Goal: Information Seeking & Learning: Find specific page/section

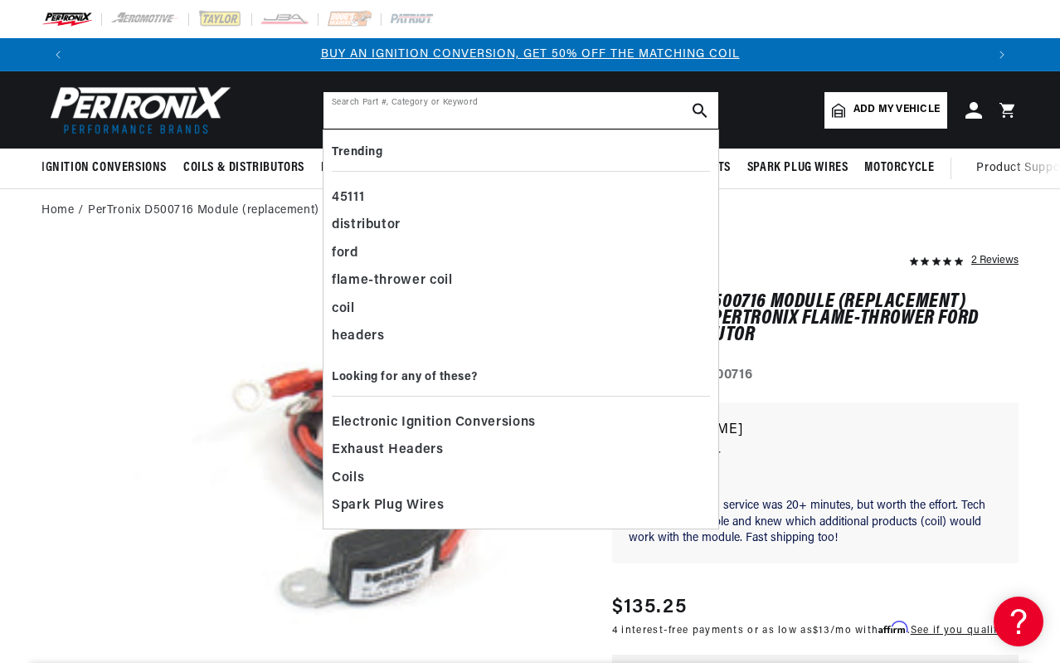
click at [519, 105] on input "text" at bounding box center [521, 110] width 395 height 37
click at [448, 276] on div "flame-thrower coil" at bounding box center [521, 281] width 378 height 28
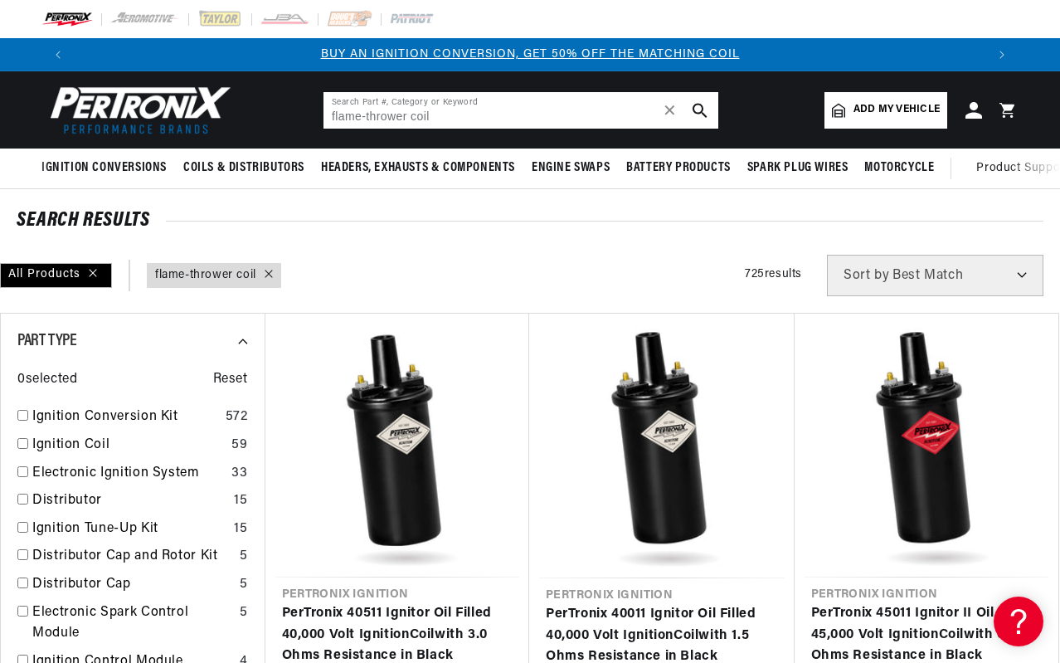
click at [440, 119] on input "flame-thrower coil" at bounding box center [521, 110] width 395 height 37
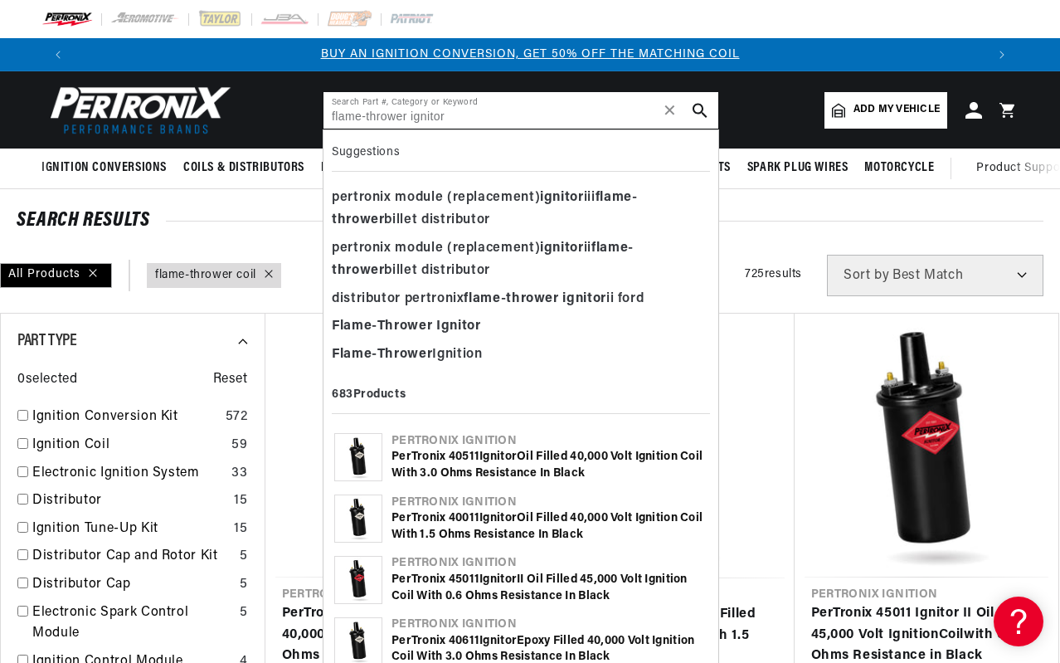
type input "flame-thrower ignitor"
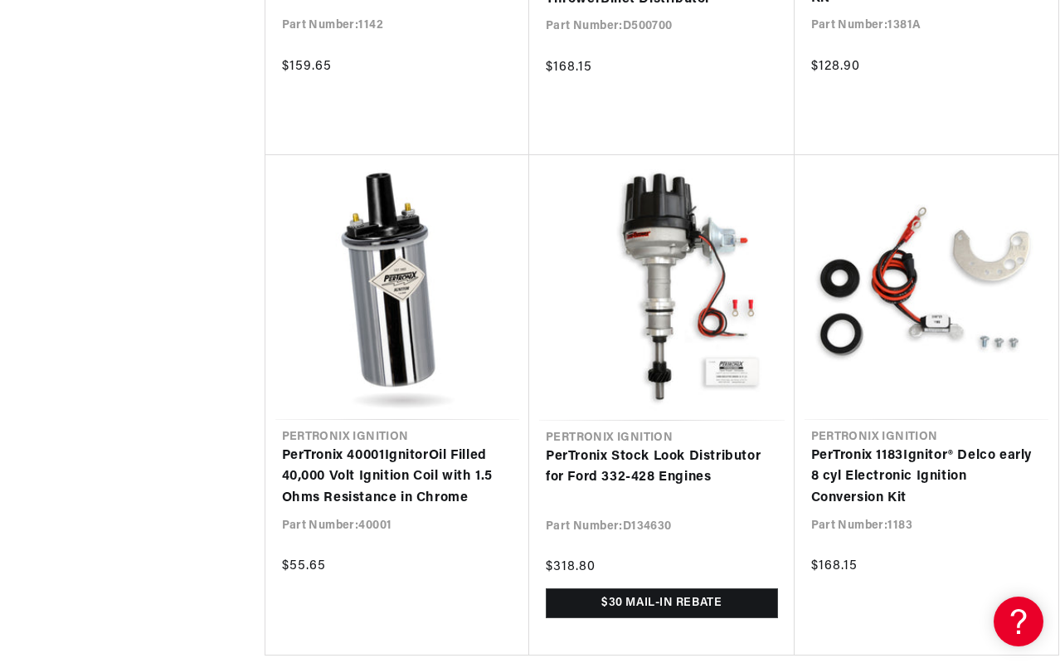
scroll to position [0, 260]
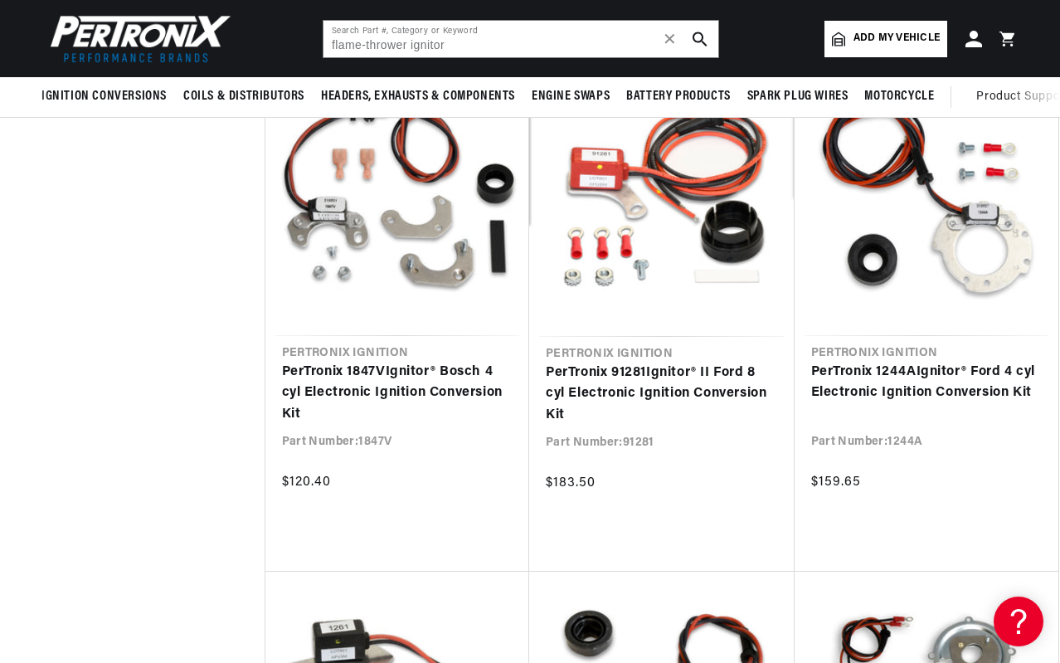
scroll to position [0, 1778]
